Goal: Task Accomplishment & Management: Complete application form

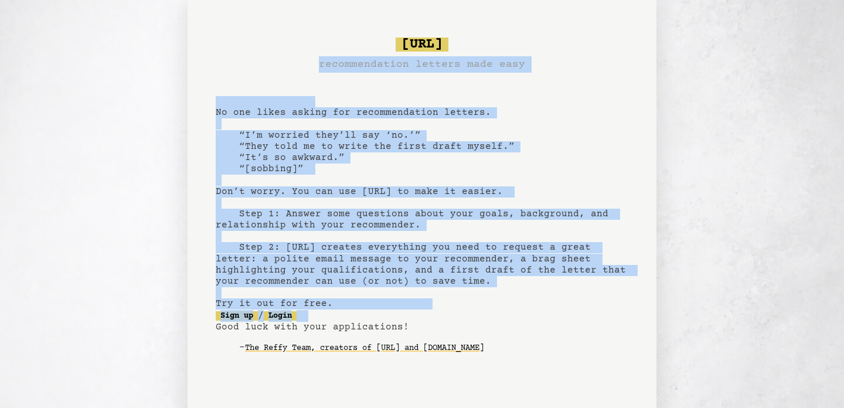
drag, startPoint x: 284, startPoint y: 38, endPoint x: 350, endPoint y: 325, distance: 294.8
click at [363, 327] on pre "[URL] recommendation letters made easy No one likes asking for recommendation l…" at bounding box center [422, 204] width 413 height 343
click at [348, 326] on pre "[URL] recommendation letters made easy No one likes asking for recommendation l…" at bounding box center [422, 204] width 413 height 343
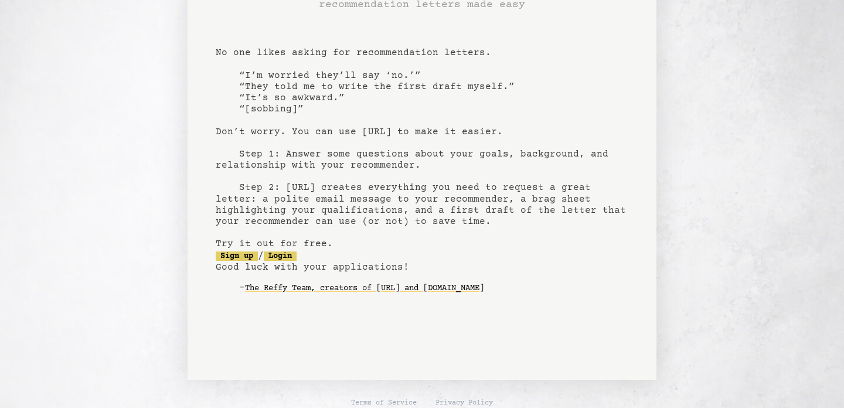
scroll to position [61, 0]
click at [243, 253] on link "Sign up" at bounding box center [237, 254] width 42 height 9
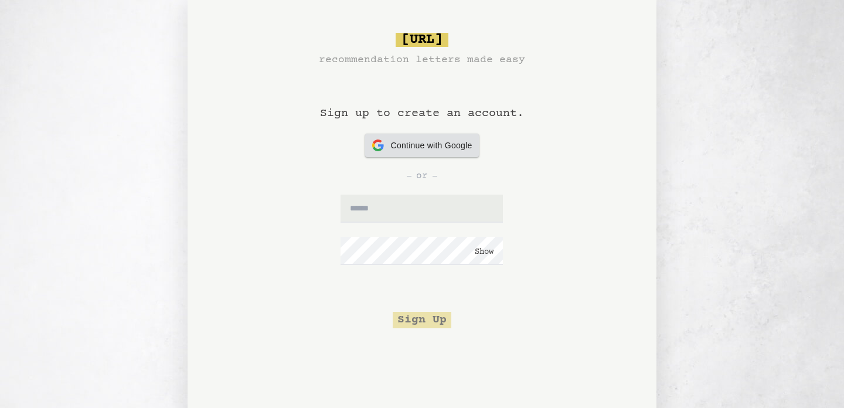
click at [415, 153] on div "Continue with Google Continue with Google" at bounding box center [422, 145] width 100 height 23
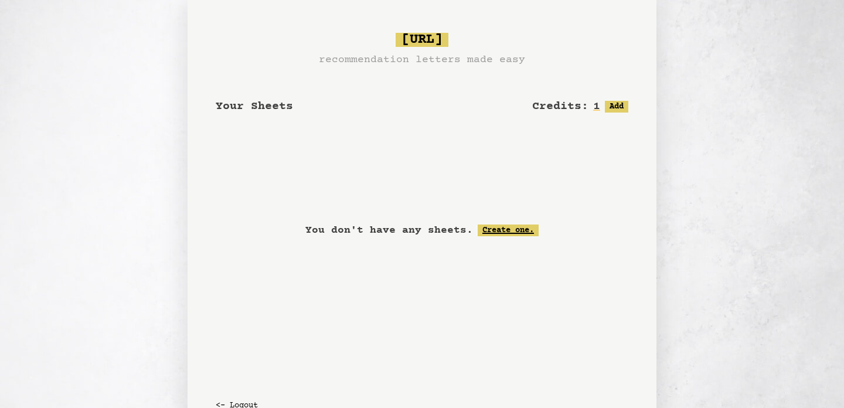
click at [507, 226] on link "Create one." at bounding box center [508, 230] width 61 height 12
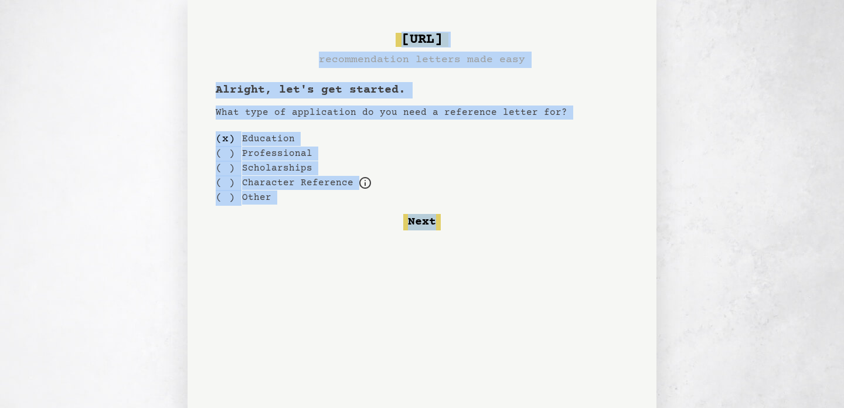
drag, startPoint x: 339, startPoint y: 19, endPoint x: 540, endPoint y: 282, distance: 331.2
click at [541, 282] on div "[URL] recommendation letters made easy Alright, let's get started. What type of…" at bounding box center [422, 220] width 469 height 440
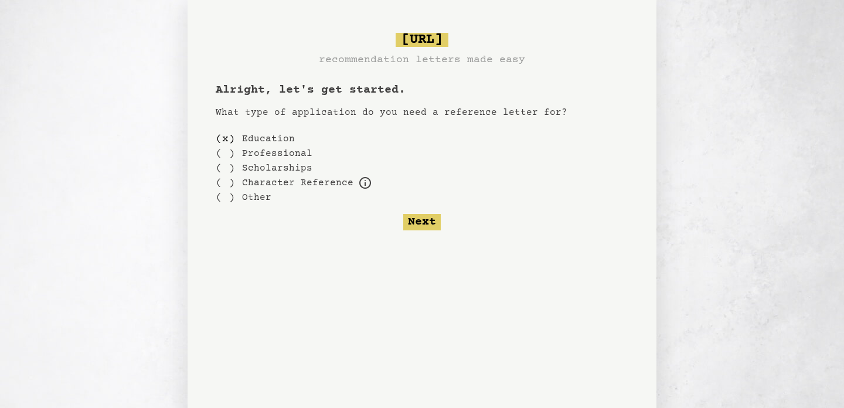
click at [541, 325] on div "[URL] recommendation letters made easy Alright, let's get started. What type of…" at bounding box center [422, 220] width 469 height 440
click at [414, 222] on button "Next" at bounding box center [422, 222] width 38 height 16
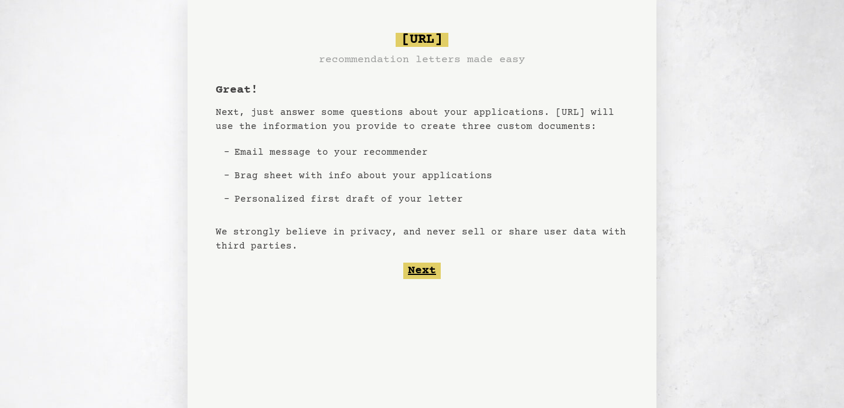
click at [429, 272] on button "Next" at bounding box center [422, 271] width 38 height 16
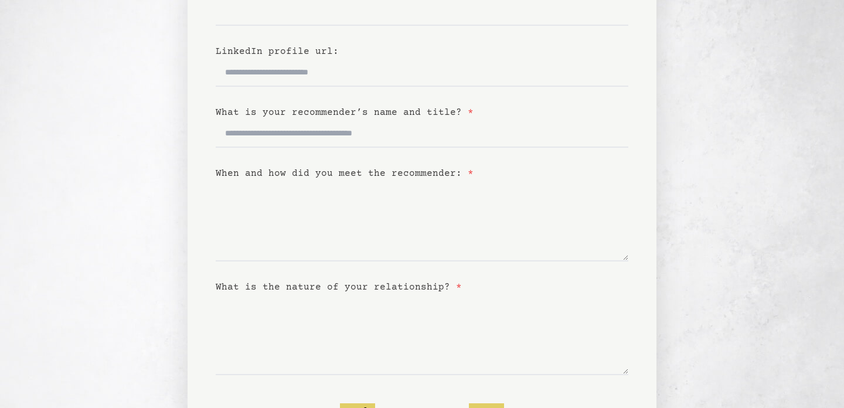
scroll to position [274, 0]
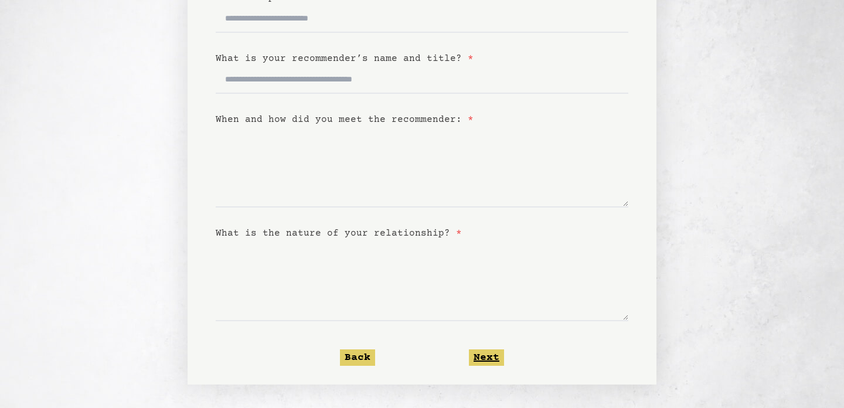
click at [490, 353] on button "Next" at bounding box center [486, 357] width 35 height 16
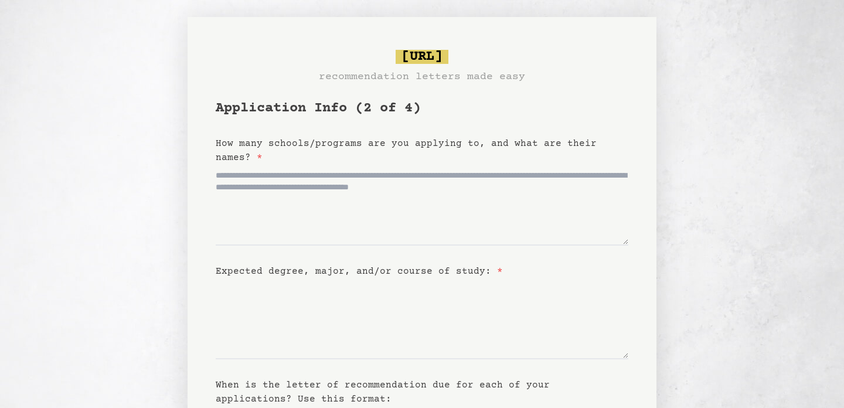
scroll to position [0, 0]
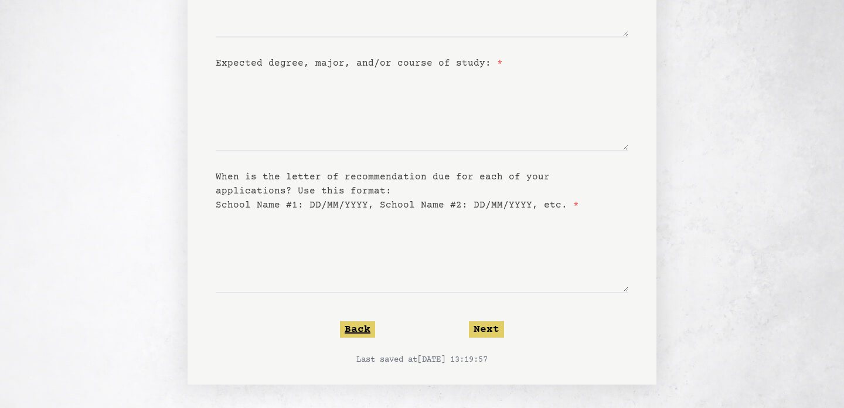
click at [363, 333] on button "Back" at bounding box center [357, 329] width 35 height 16
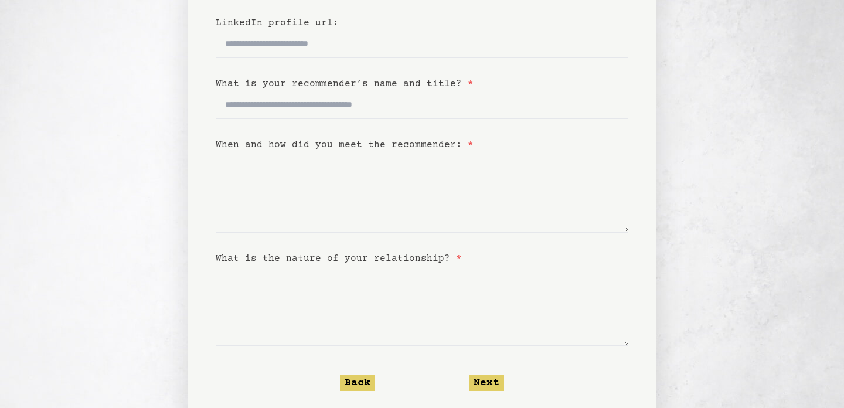
scroll to position [260, 0]
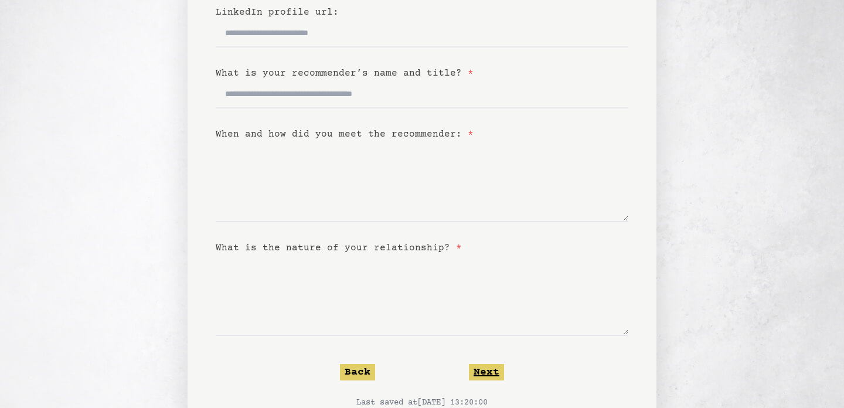
click at [500, 372] on button "Next" at bounding box center [486, 372] width 35 height 16
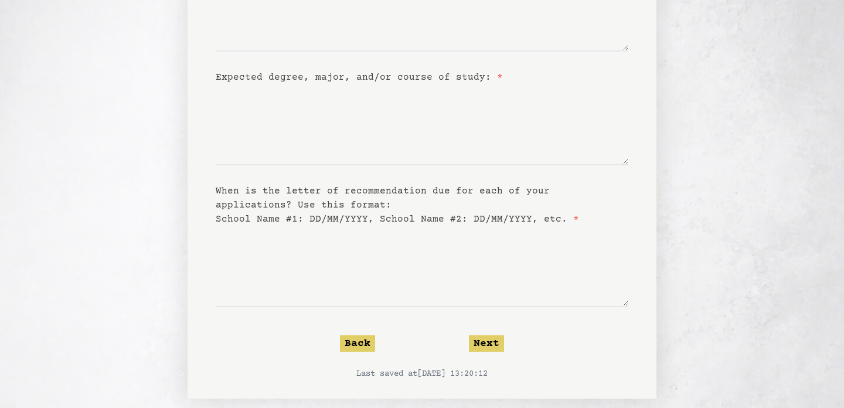
scroll to position [214, 0]
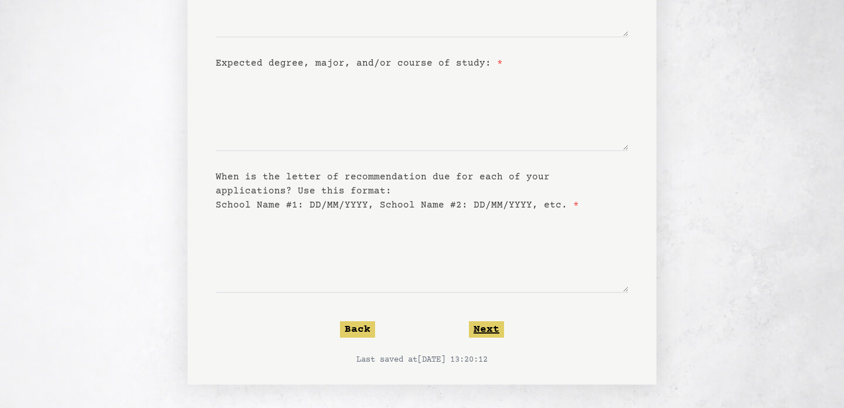
click at [481, 332] on button "Next" at bounding box center [486, 329] width 35 height 16
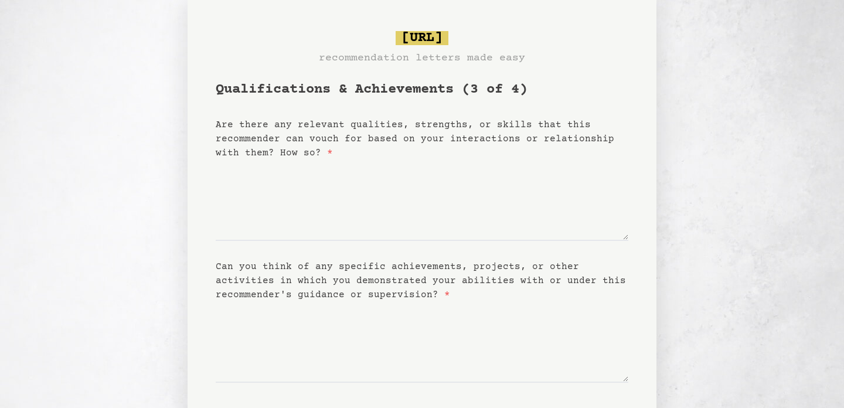
scroll to position [23, 0]
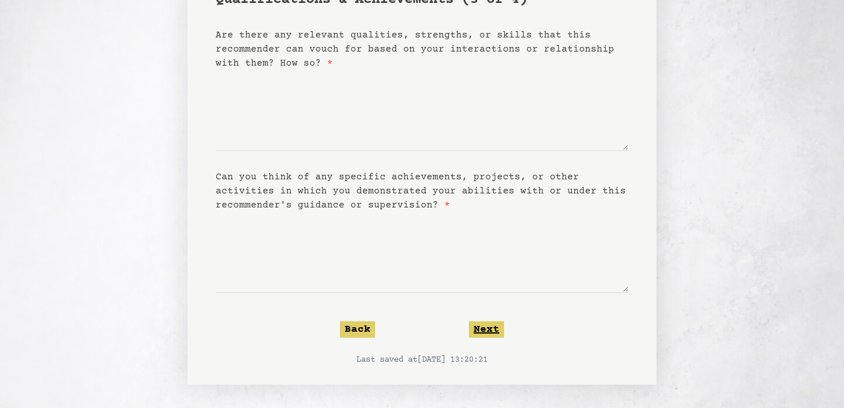
click at [489, 329] on button "Next" at bounding box center [486, 329] width 35 height 16
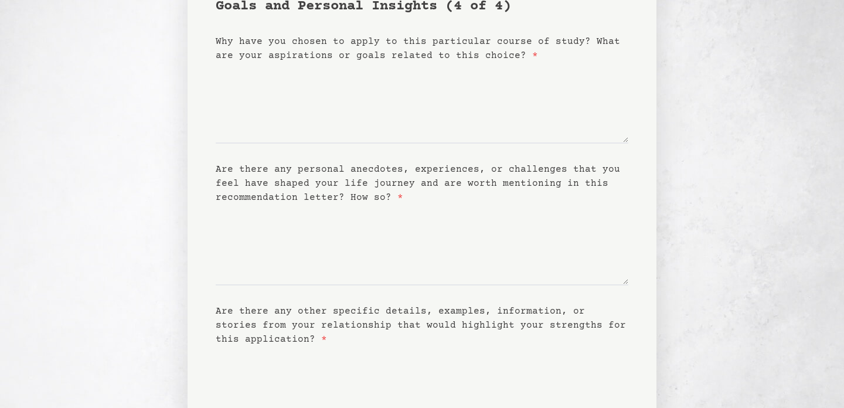
scroll to position [243, 0]
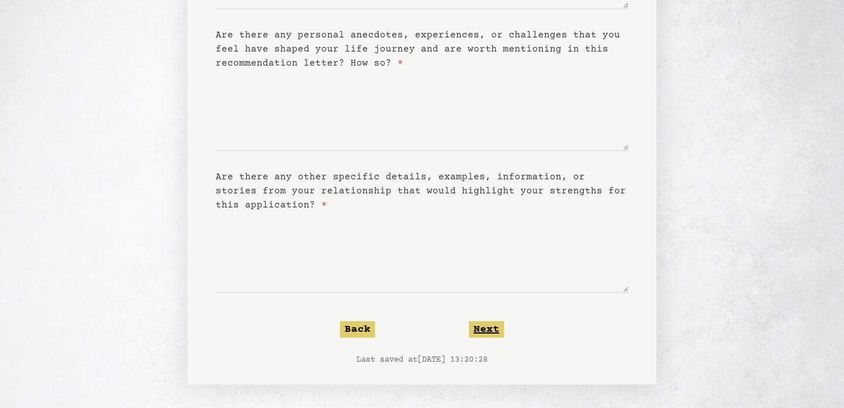
click at [489, 330] on button "Next" at bounding box center [486, 329] width 35 height 16
